Goal: Task Accomplishment & Management: Manage account settings

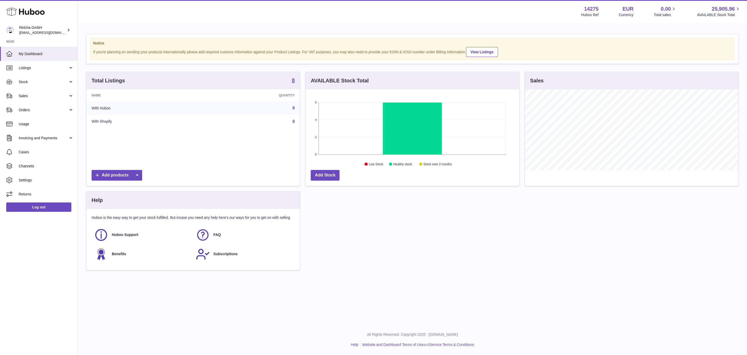
scroll to position [81, 213]
click at [51, 70] on span "Listings" at bounding box center [44, 67] width 50 height 5
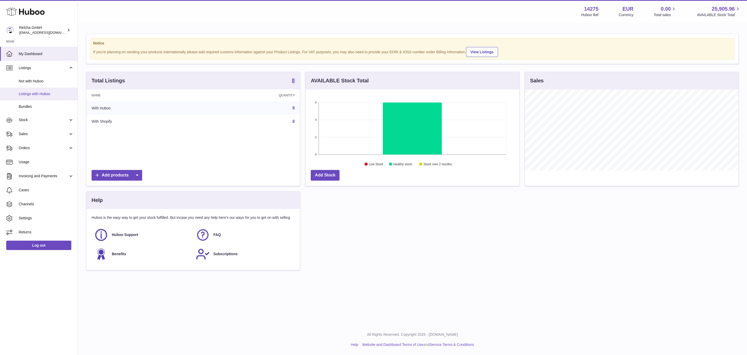
click at [52, 95] on span "Listings with Huboo" at bounding box center [46, 93] width 55 height 5
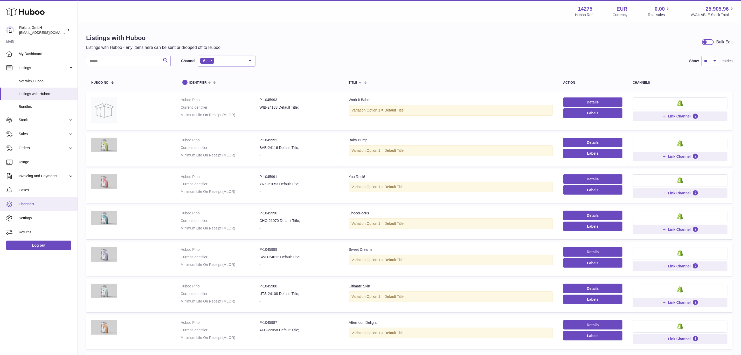
click at [42, 206] on span "Channels" at bounding box center [46, 203] width 55 height 5
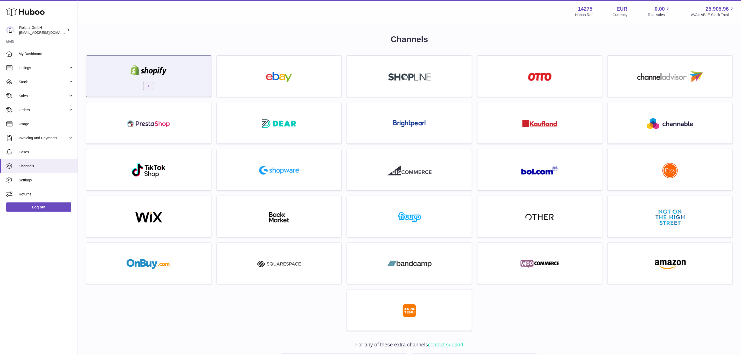
click at [193, 83] on div "1" at bounding box center [149, 77] width 120 height 33
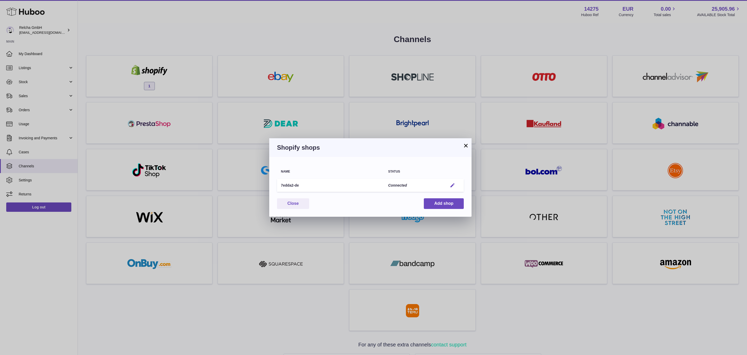
click at [455, 183] on em "button" at bounding box center [452, 184] width 5 height 5
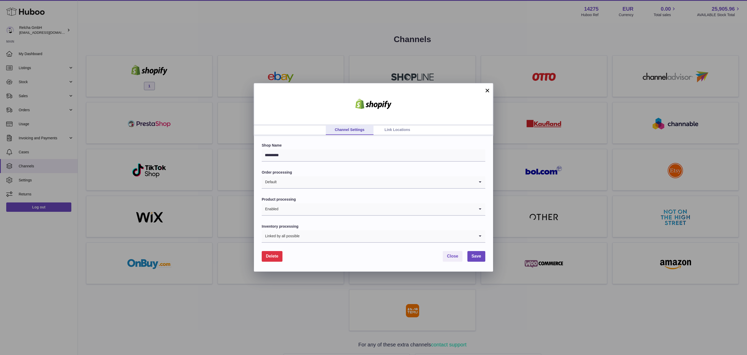
click at [387, 131] on link "Link Locations" at bounding box center [398, 130] width 48 height 10
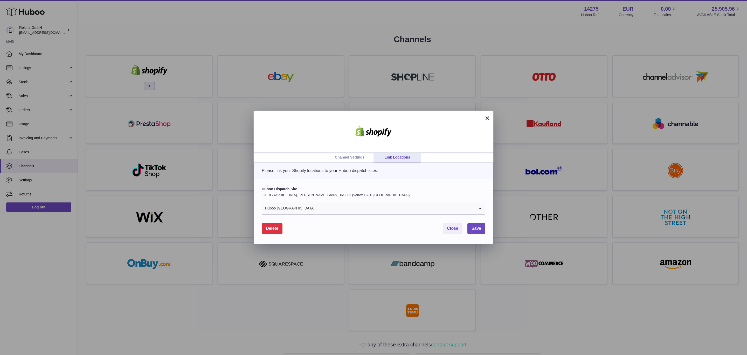
click at [346, 213] on input "Search for option" at bounding box center [395, 208] width 160 height 12
click at [412, 195] on p "United Kingdom, Emerson's Green, BRS001 (Vertex 1 & 4, UK)" at bounding box center [374, 195] width 224 height 5
click at [339, 155] on link "Channel Settings" at bounding box center [350, 157] width 48 height 10
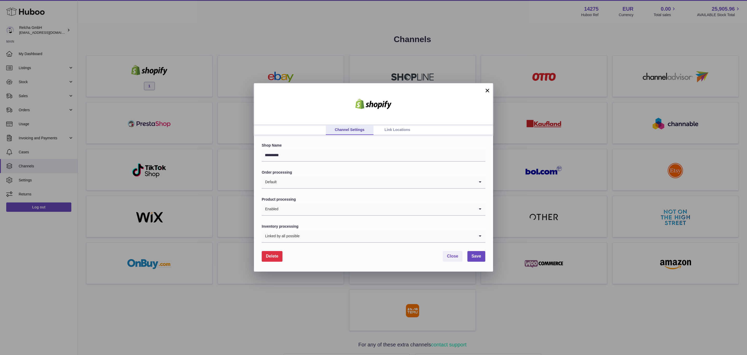
click at [490, 90] on button "×" at bounding box center [488, 90] width 6 height 6
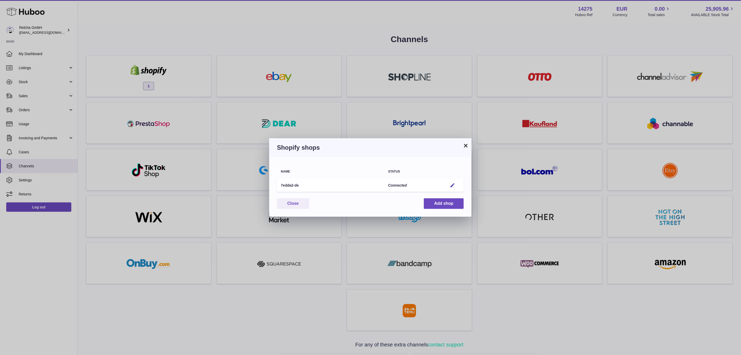
drag, startPoint x: 460, startPoint y: 144, endPoint x: 366, endPoint y: 126, distance: 95.8
click at [458, 144] on h3 "Shopify shops" at bounding box center [370, 147] width 187 height 8
click at [51, 66] on div "× Shopify shops Name Status 7edda2-de Connected Edit You have not connected sho…" at bounding box center [370, 177] width 741 height 355
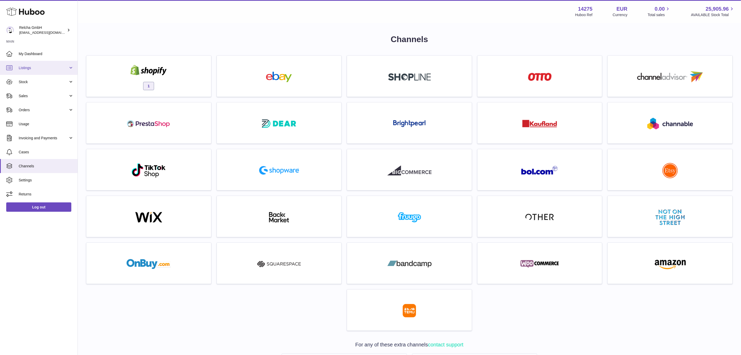
drag, startPoint x: 33, startPoint y: 66, endPoint x: 40, endPoint y: 72, distance: 9.1
click at [33, 66] on span "Listings" at bounding box center [44, 67] width 50 height 5
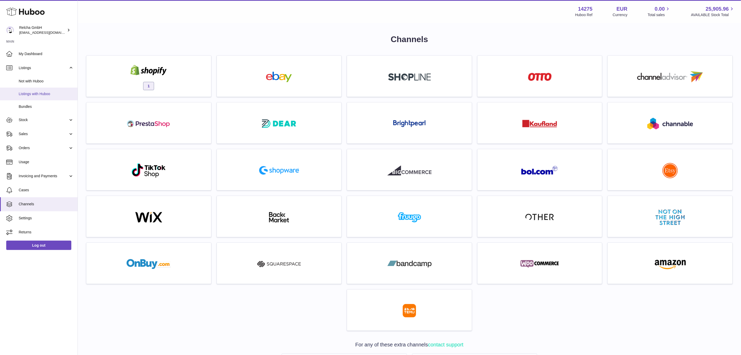
click at [35, 93] on span "Listings with Huboo" at bounding box center [46, 93] width 55 height 5
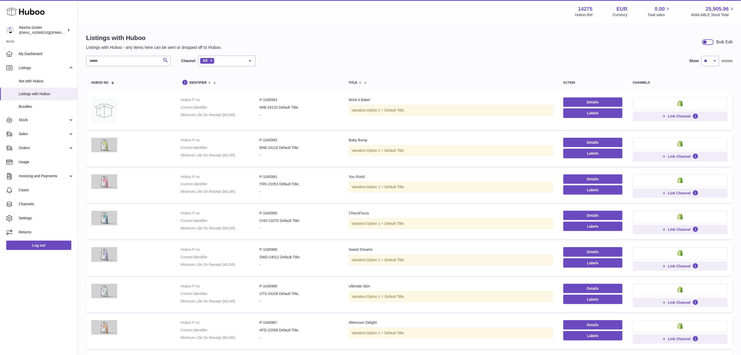
click at [144, 67] on div "Search Channel All All eBay Amazon Shopify Woocommerce Etsy No elements found. …" at bounding box center [409, 224] width 647 height 336
click at [142, 64] on input "text" at bounding box center [128, 61] width 85 height 10
paste input "*******"
type input "*******"
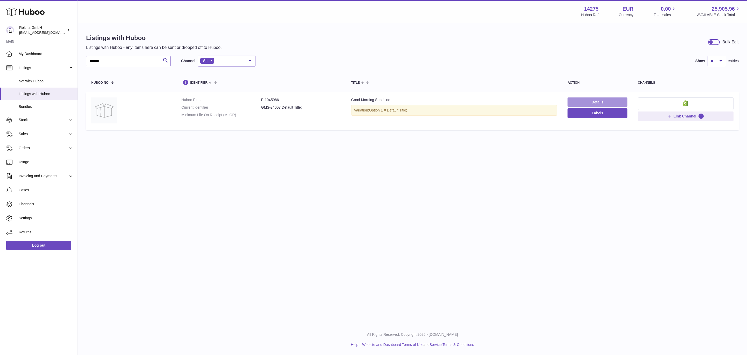
click at [575, 104] on link "Details" at bounding box center [598, 101] width 60 height 9
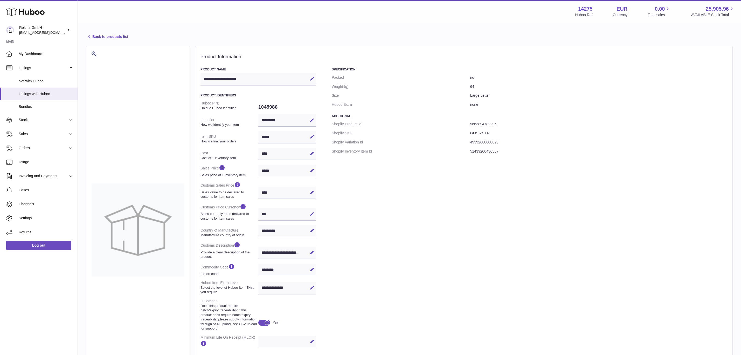
select select "***"
select select "**"
select select "****"
drag, startPoint x: 481, startPoint y: 133, endPoint x: 464, endPoint y: 132, distance: 17.7
click at [464, 132] on dl "Shopify Product Id 9663894782295 Shopify SKU GMS-24007 Shopify Variation Id 493…" at bounding box center [530, 137] width 396 height 36
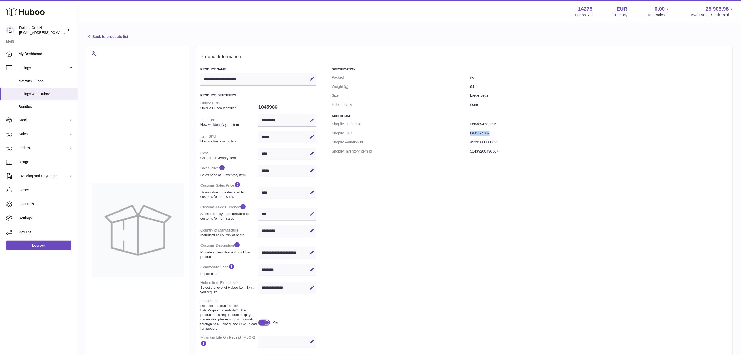
copy dl "GMS-24007"
